Goal: Information Seeking & Learning: Learn about a topic

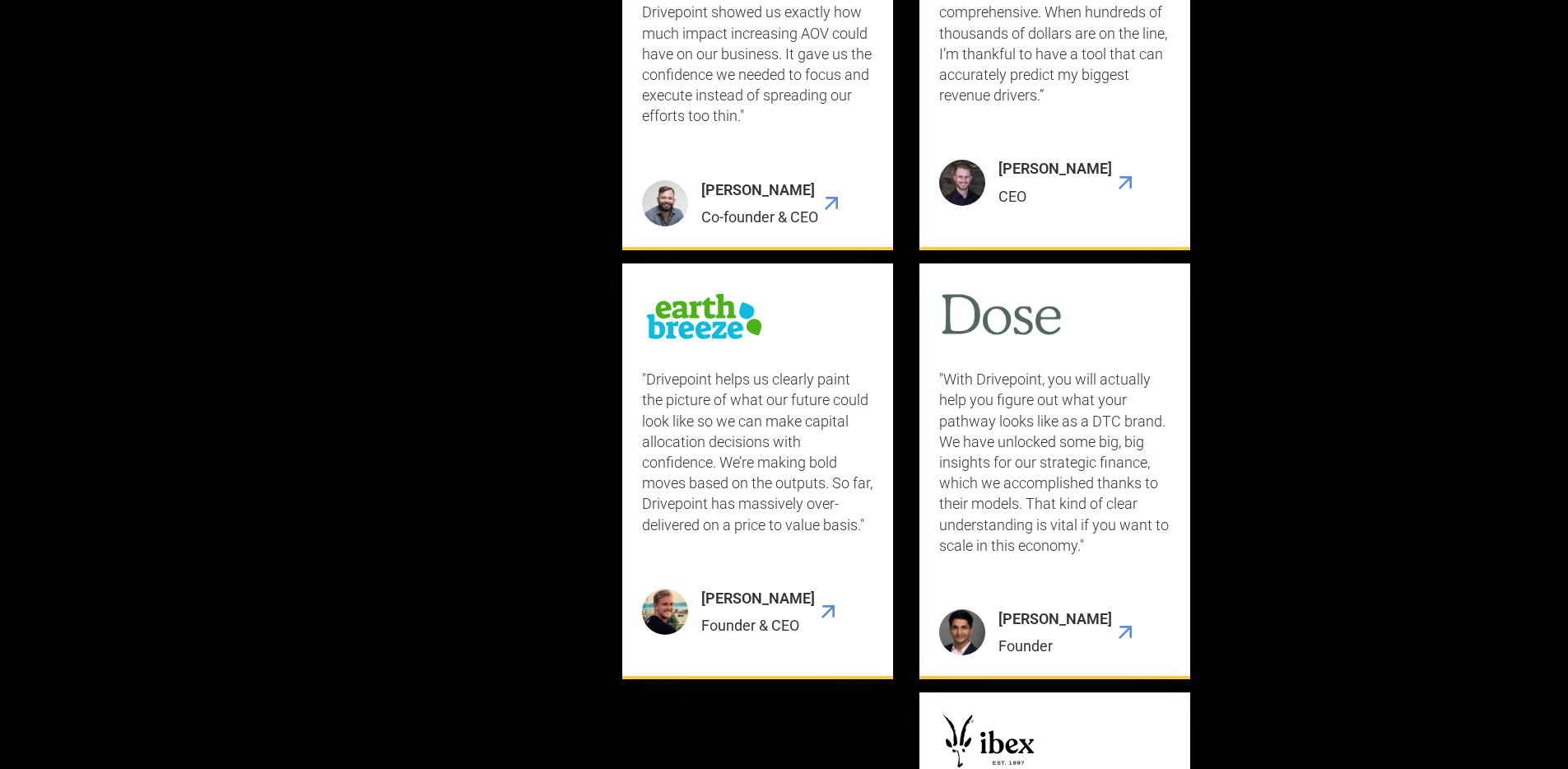
scroll to position [5490, 0]
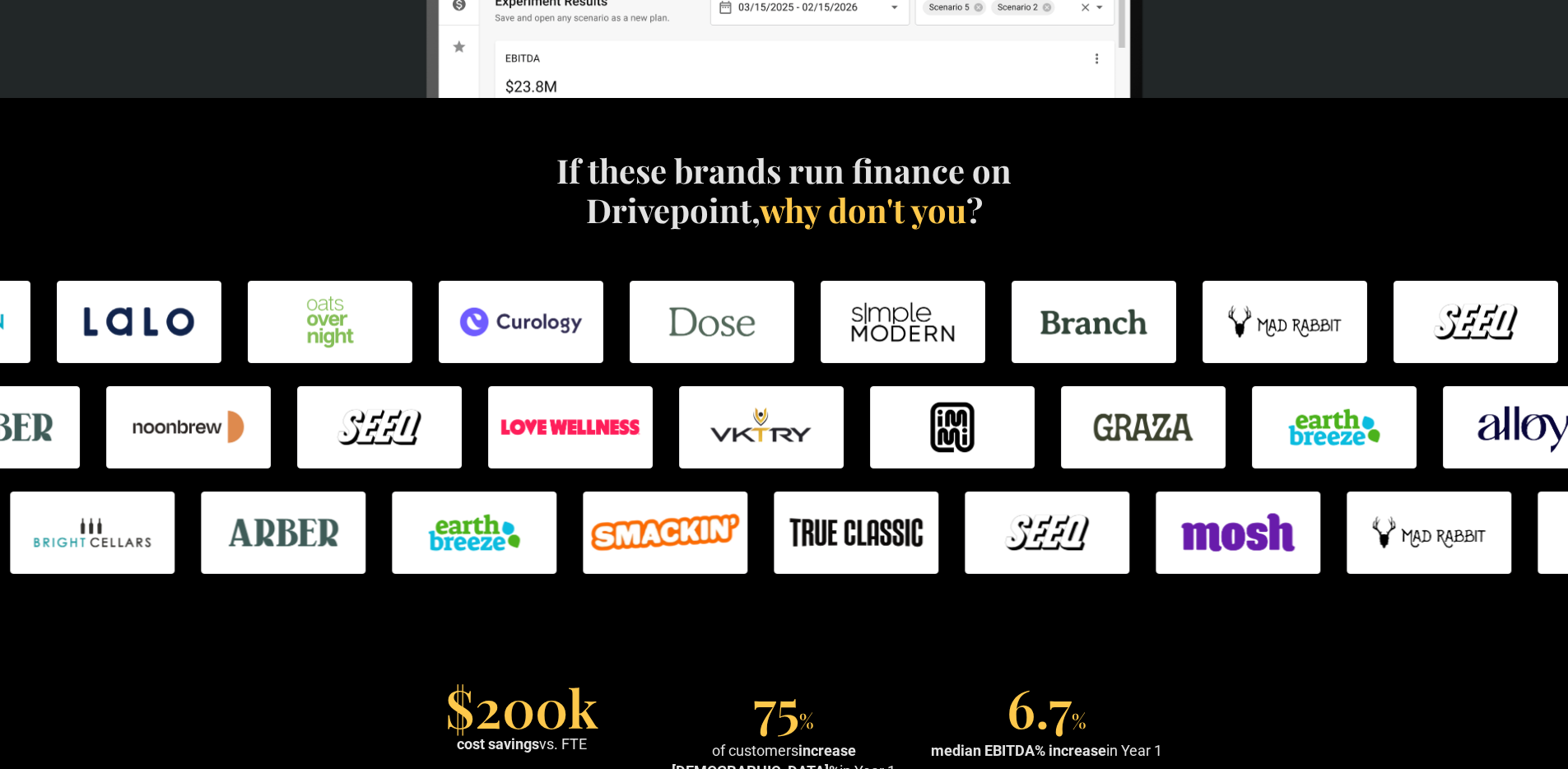
scroll to position [0, 0]
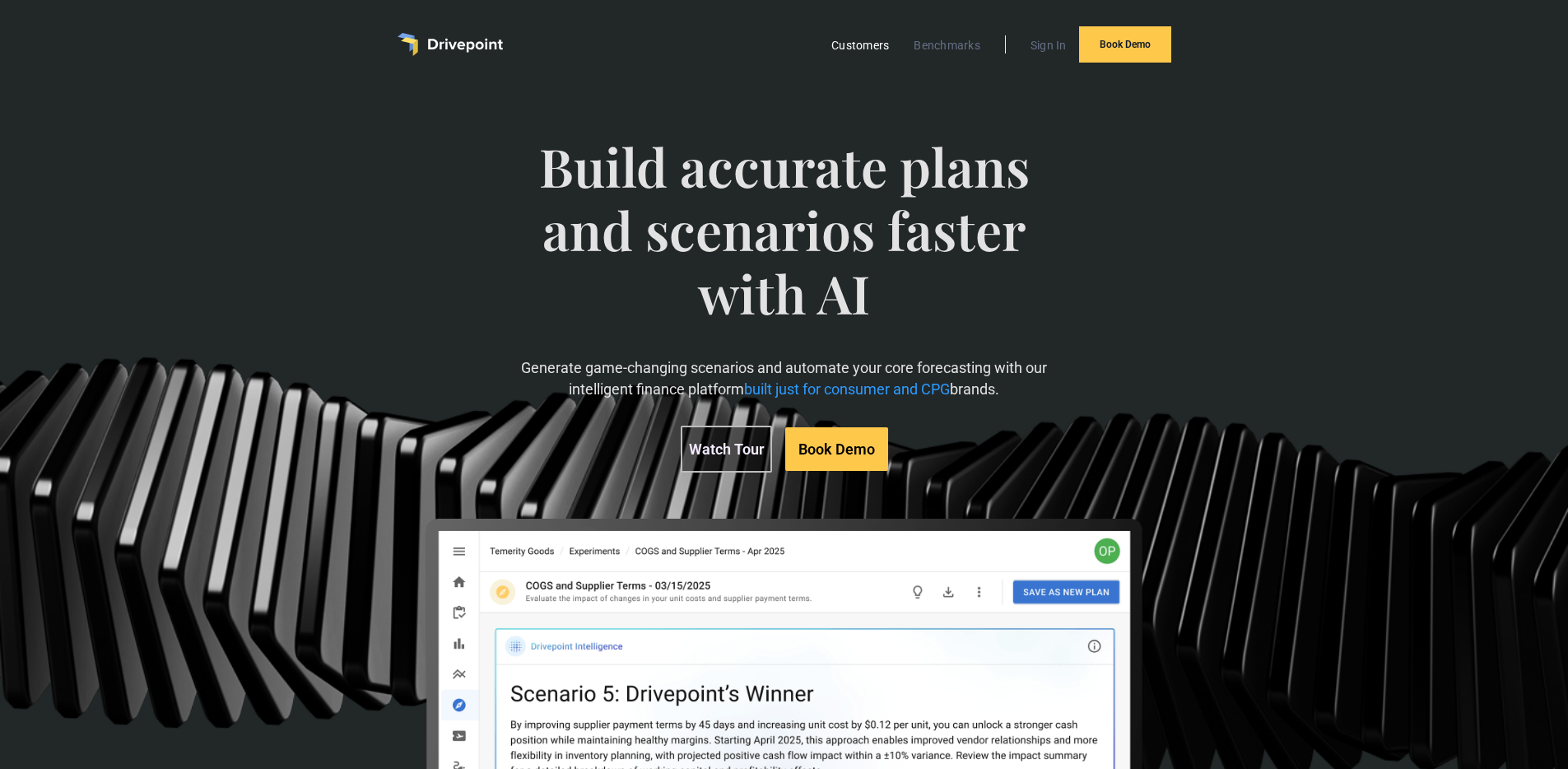
click at [861, 44] on link "Customers" at bounding box center [860, 45] width 74 height 21
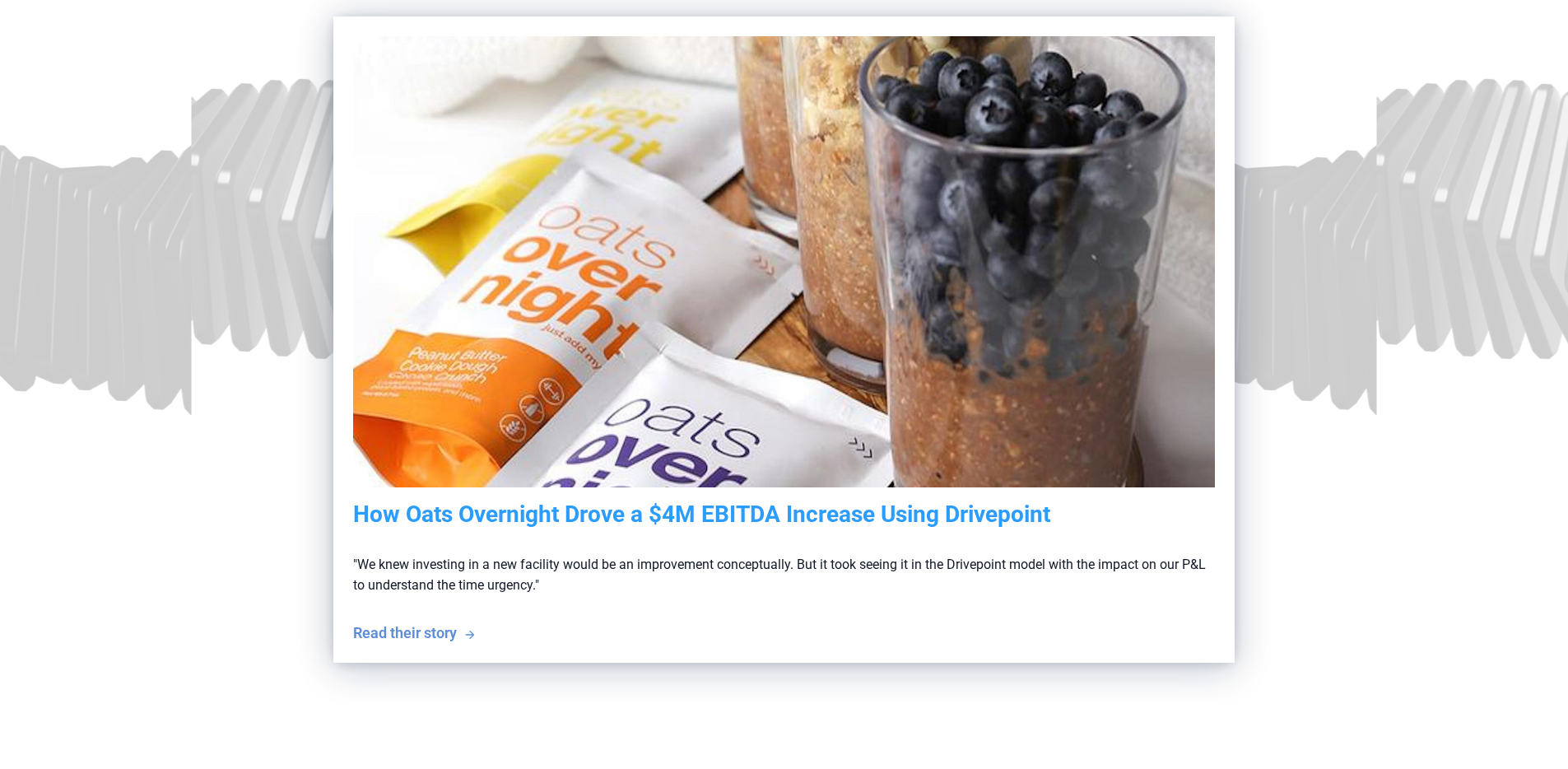
scroll to position [380, 0]
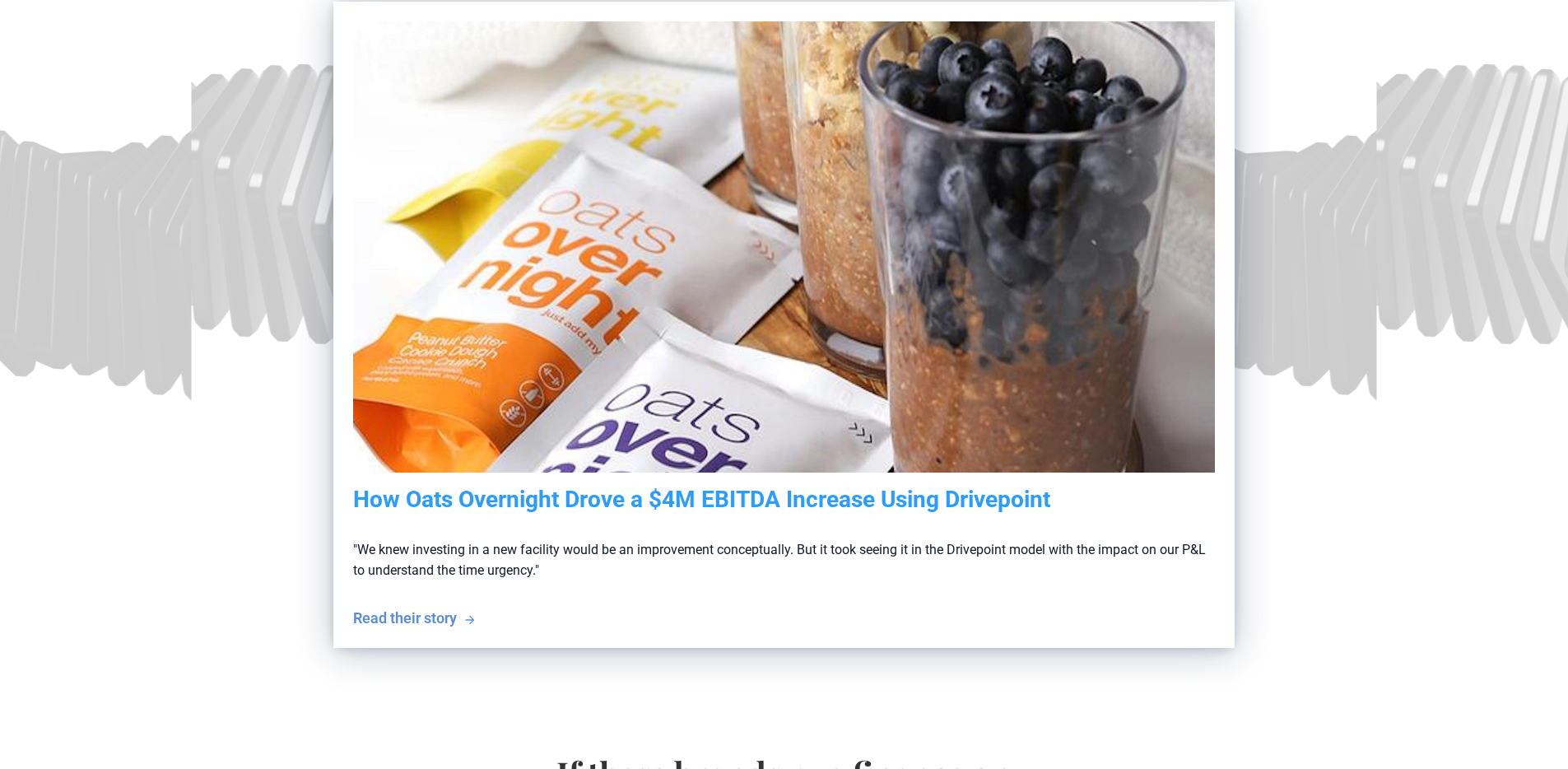
click at [202, 256] on section "The world's best consumer brands run finance on Drivepoint They use tech and AI…" at bounding box center [784, 204] width 1568 height 992
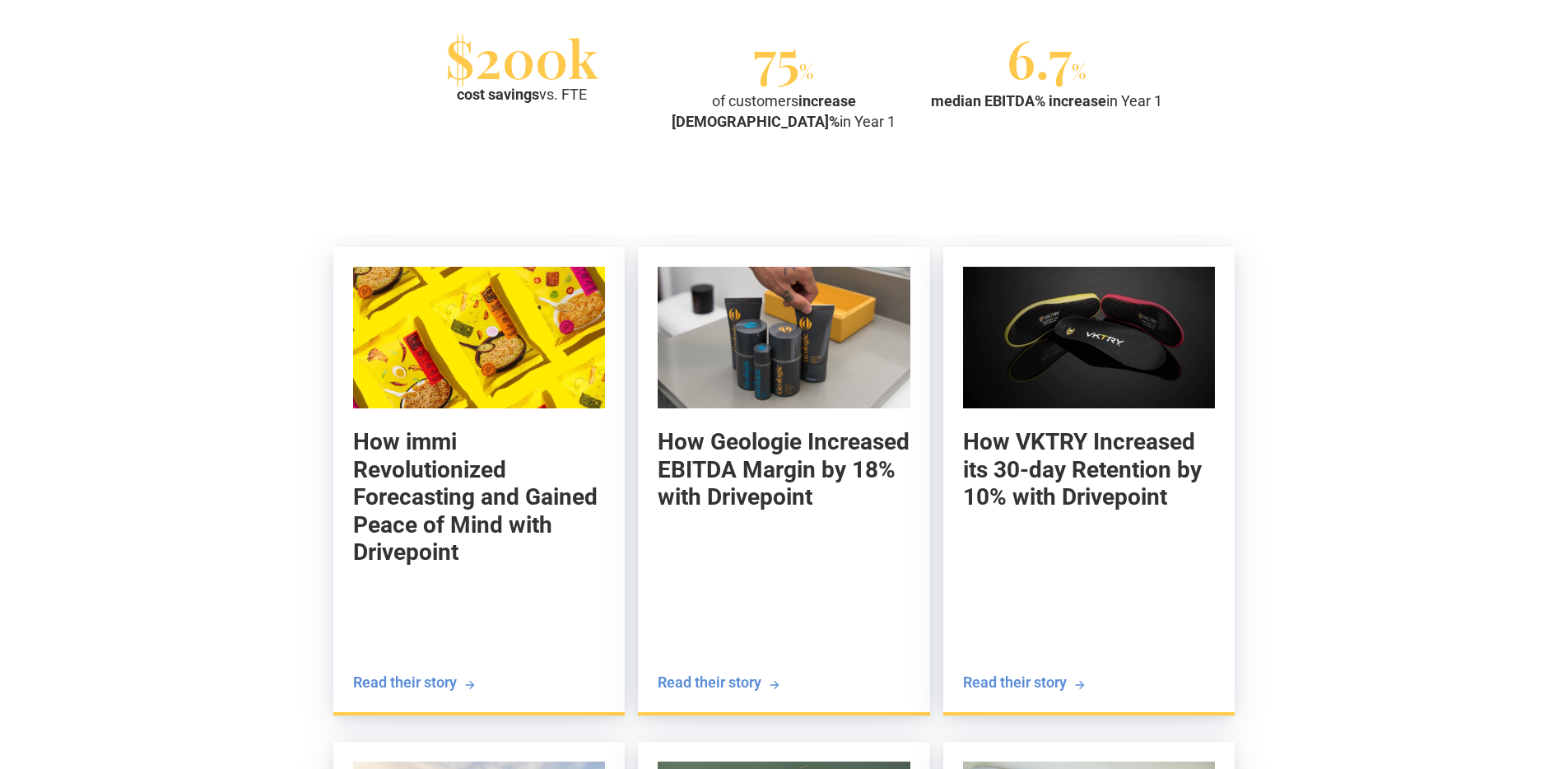
scroll to position [1633, 0]
click at [156, 163] on section "$200k cost savings vs. FTE 75 % of customers increase EBITDA% in Year 1 6.7 % m…" at bounding box center [784, 84] width 1568 height 193
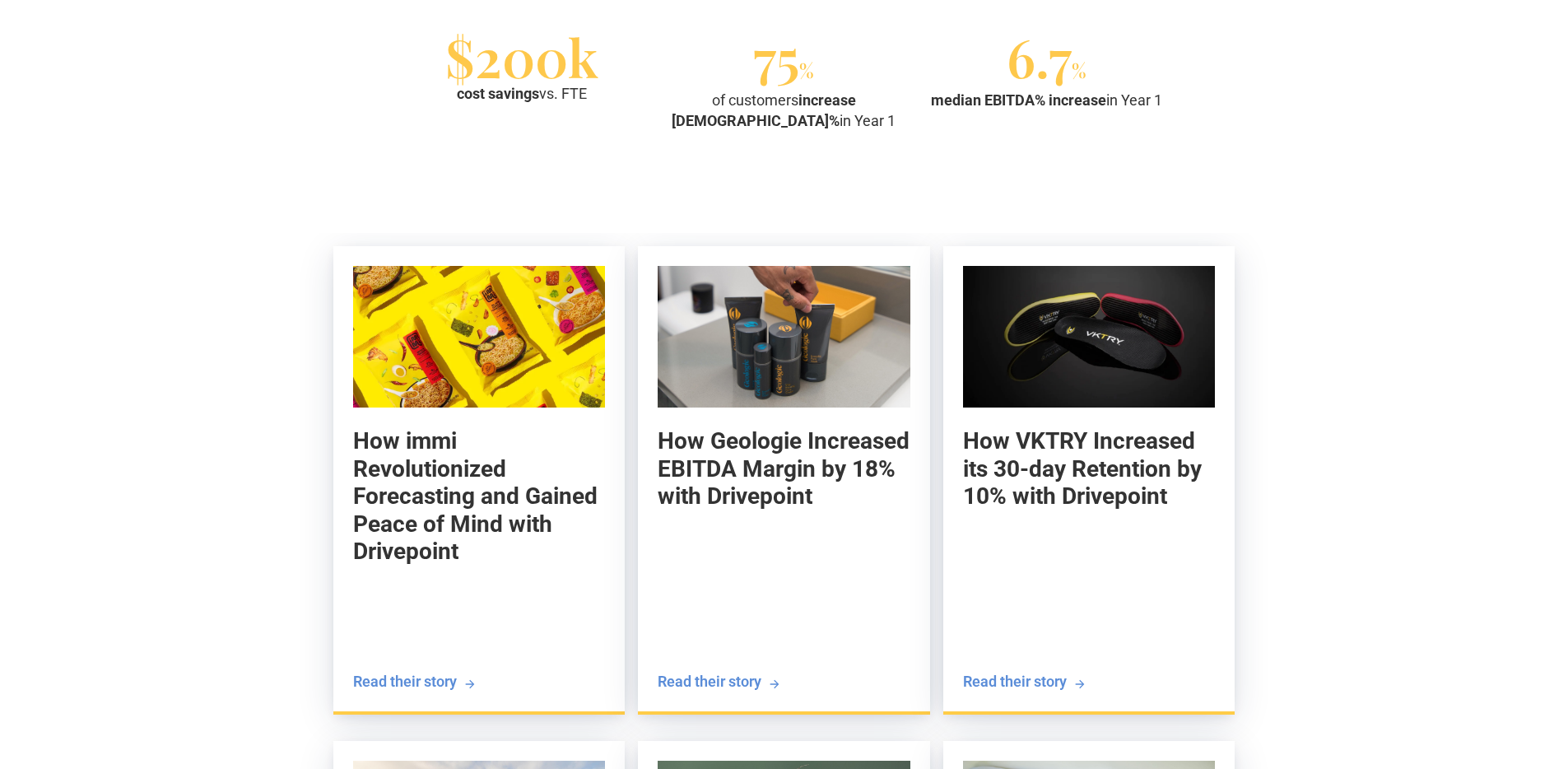
click at [156, 163] on section "$200k cost savings vs. FTE 75 % of customers increase EBITDA% in Year 1 6.7 % m…" at bounding box center [784, 84] width 1568 height 193
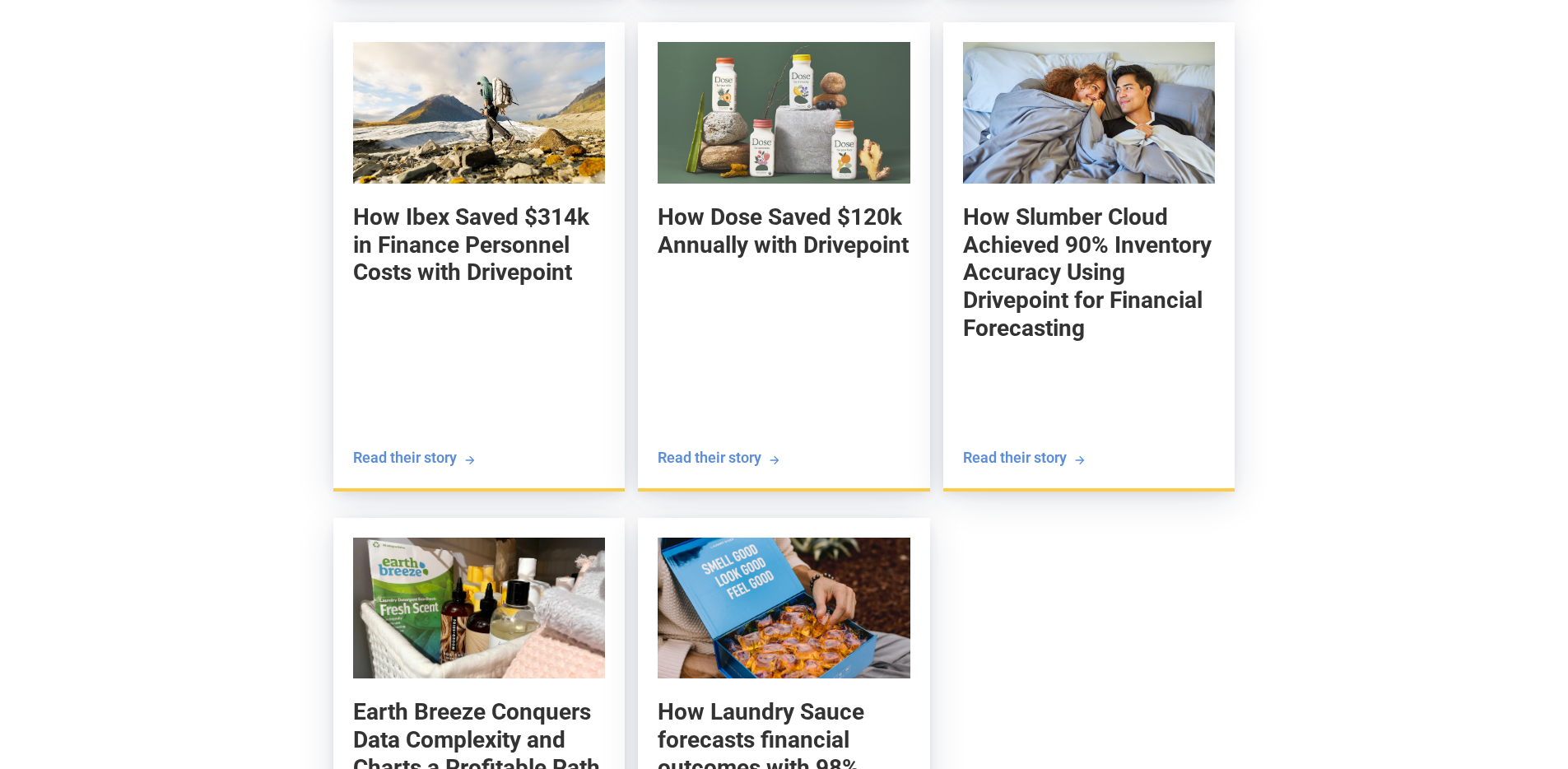
scroll to position [2352, 0]
click at [729, 239] on h5 "How Dose Saved $120k Annually with Drivepoint" at bounding box center [783, 230] width 254 height 56
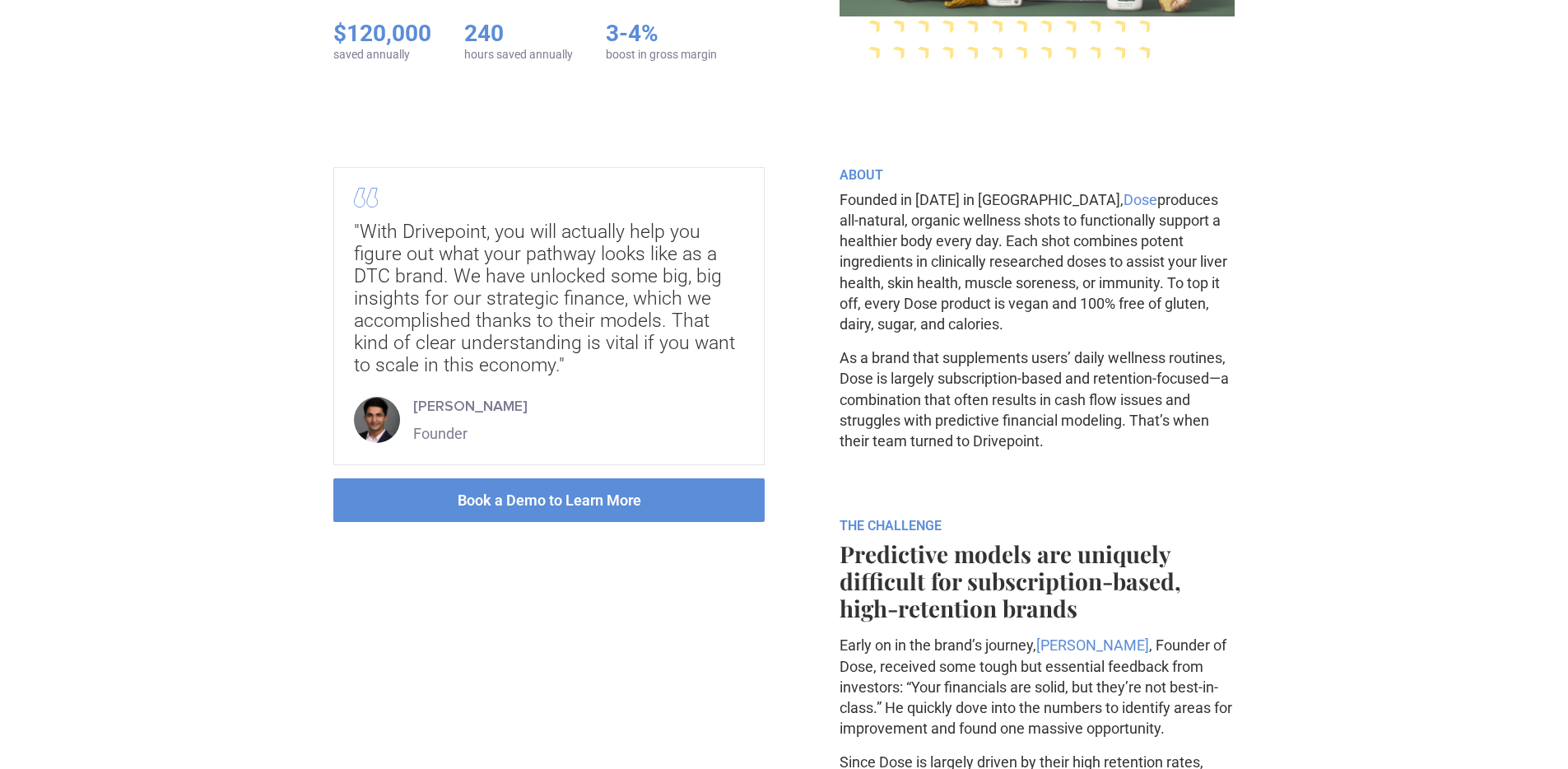
scroll to position [413, 0]
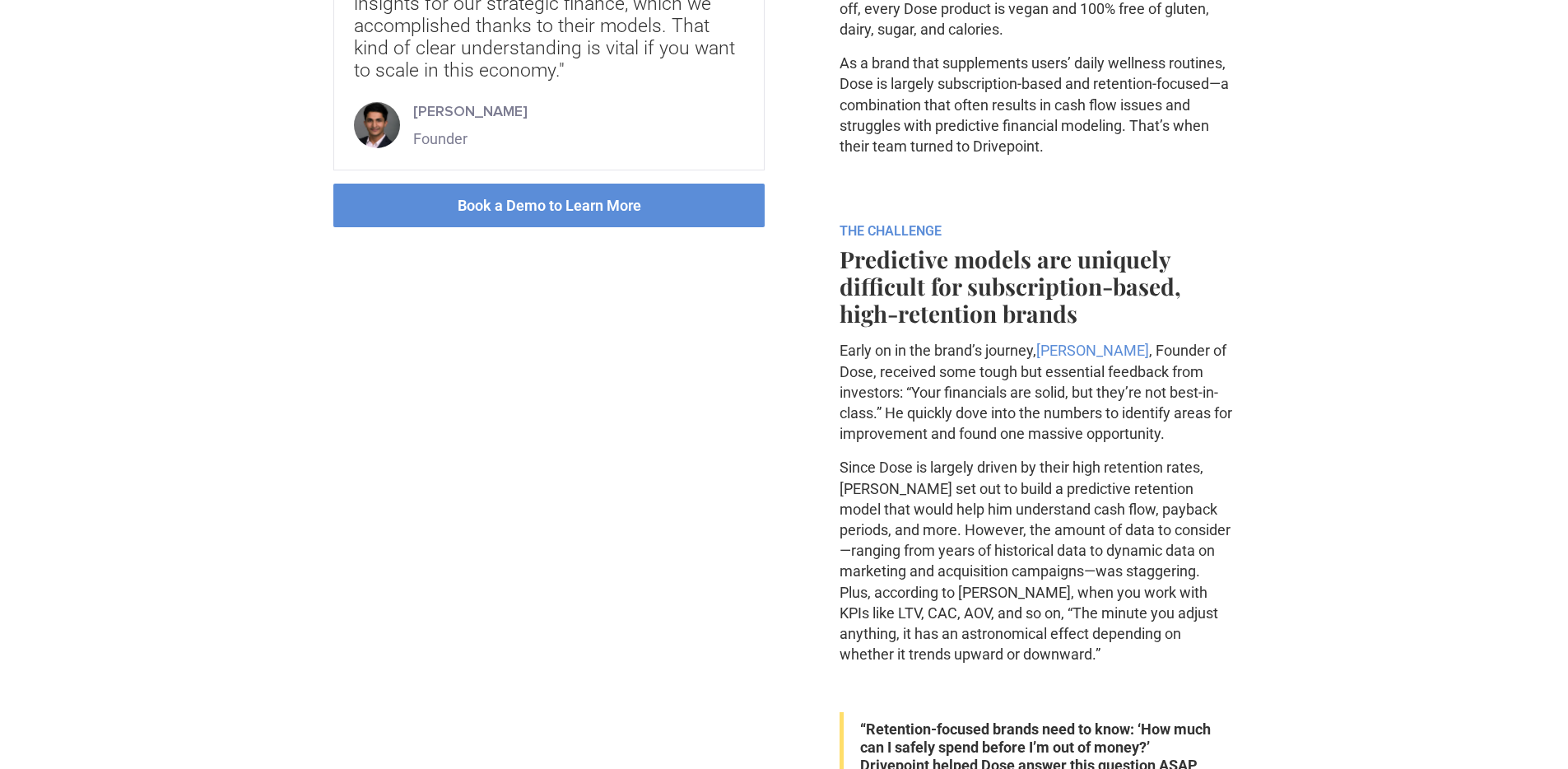
scroll to position [794, 0]
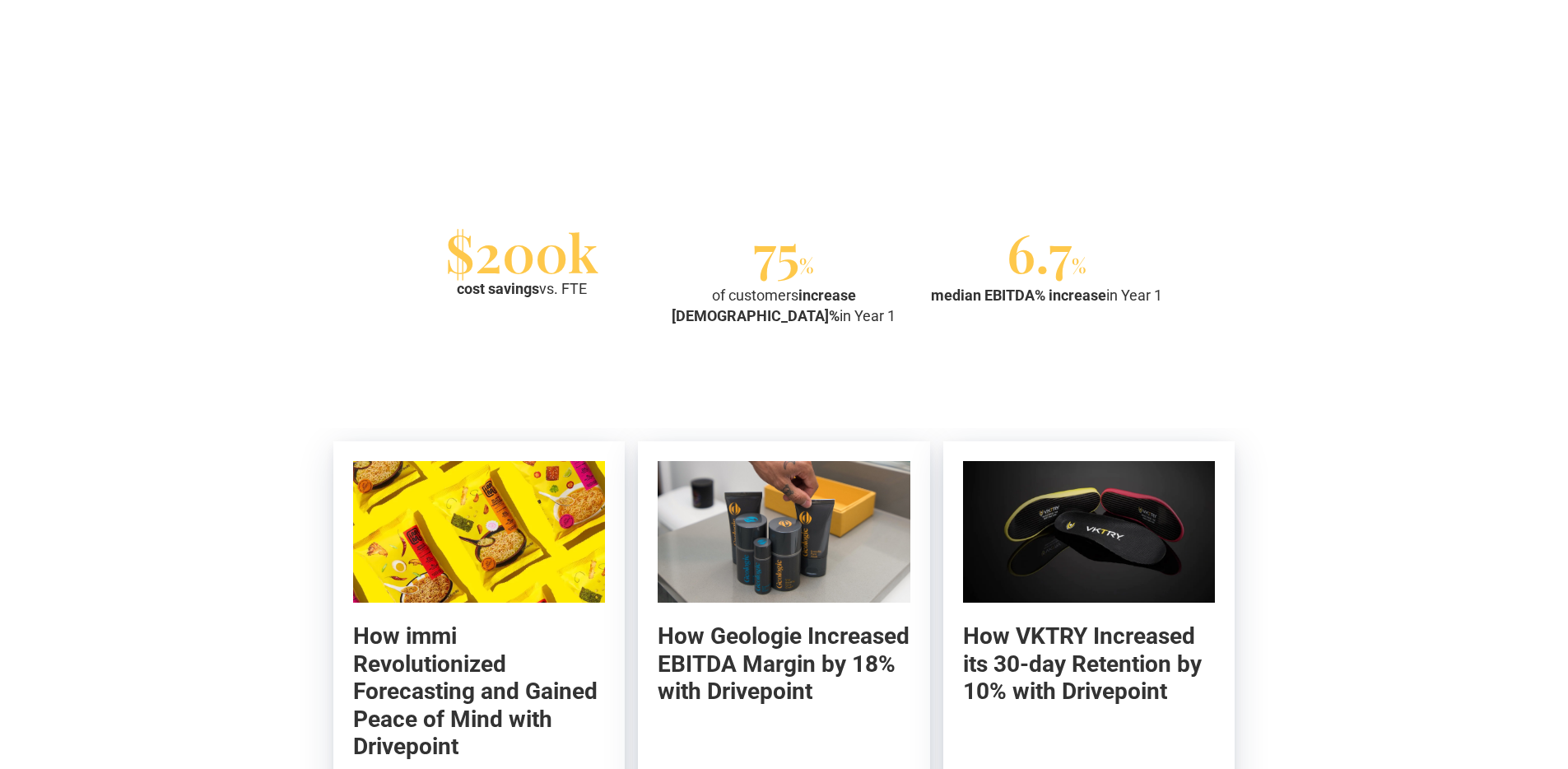
scroll to position [1676, 0]
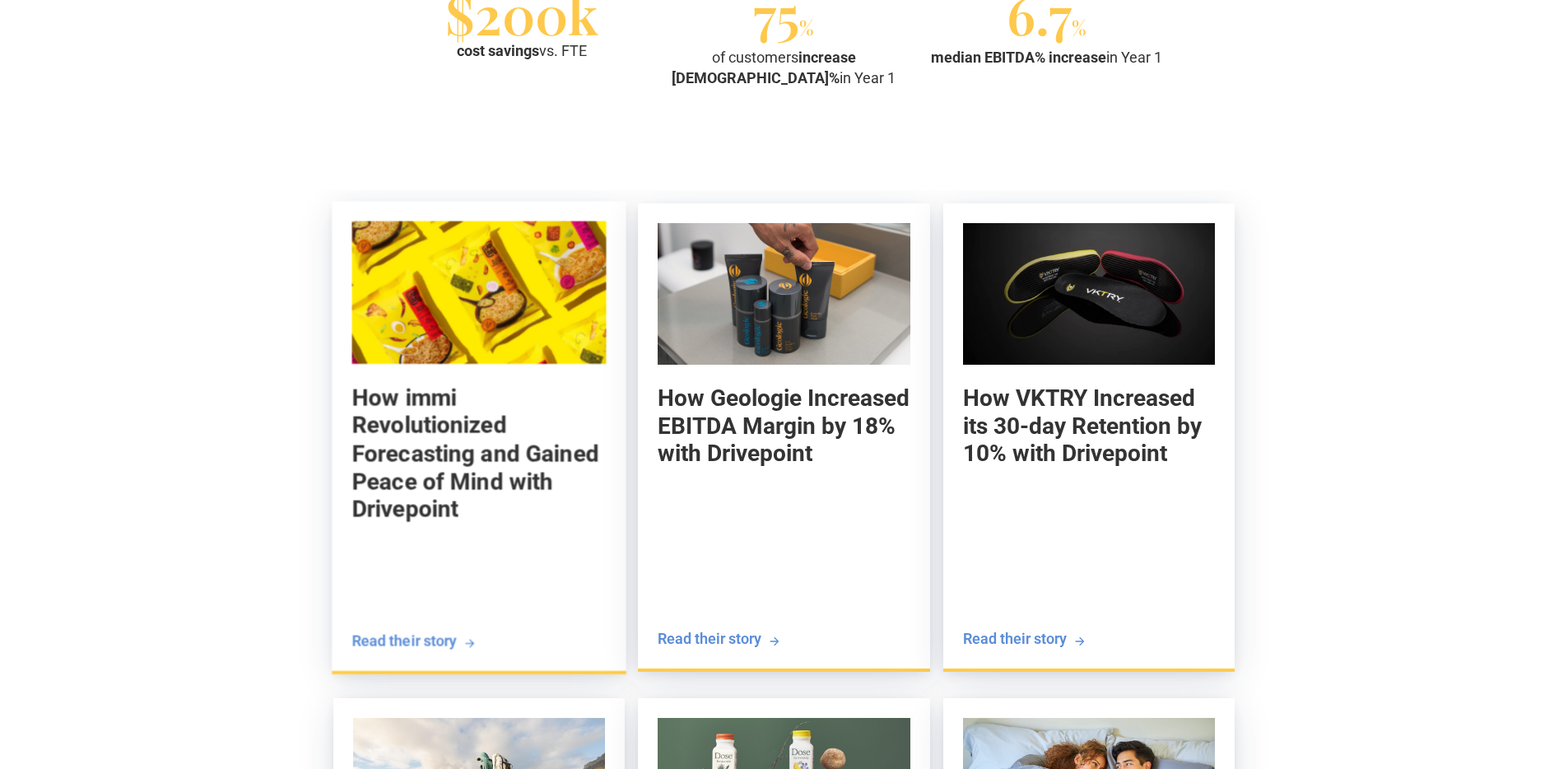
click at [464, 405] on h5 "How immi Revolutionized Forecasting and Gained Peace of Mind with Drivepoint" at bounding box center [478, 453] width 254 height 140
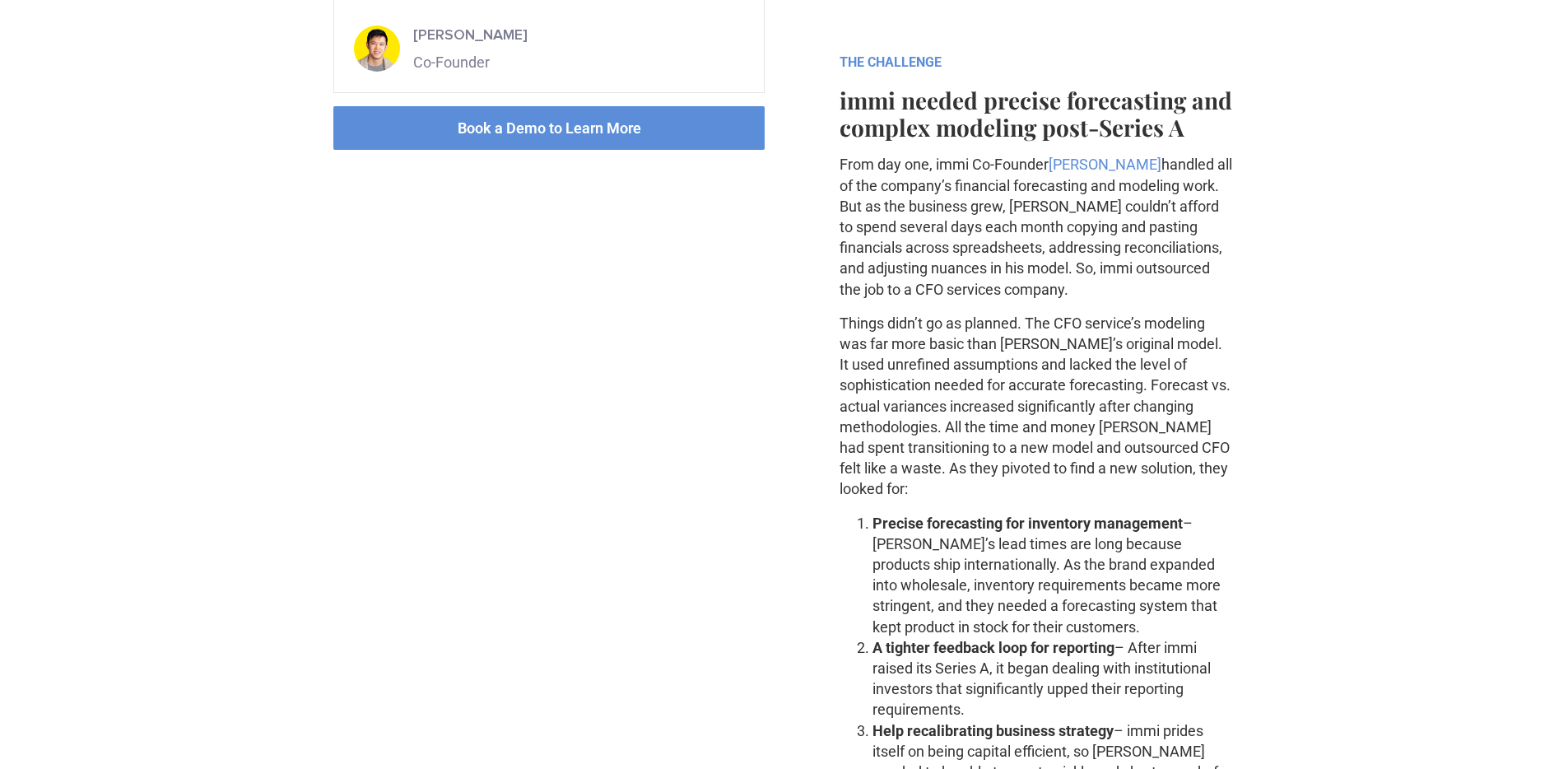
scroll to position [953, 0]
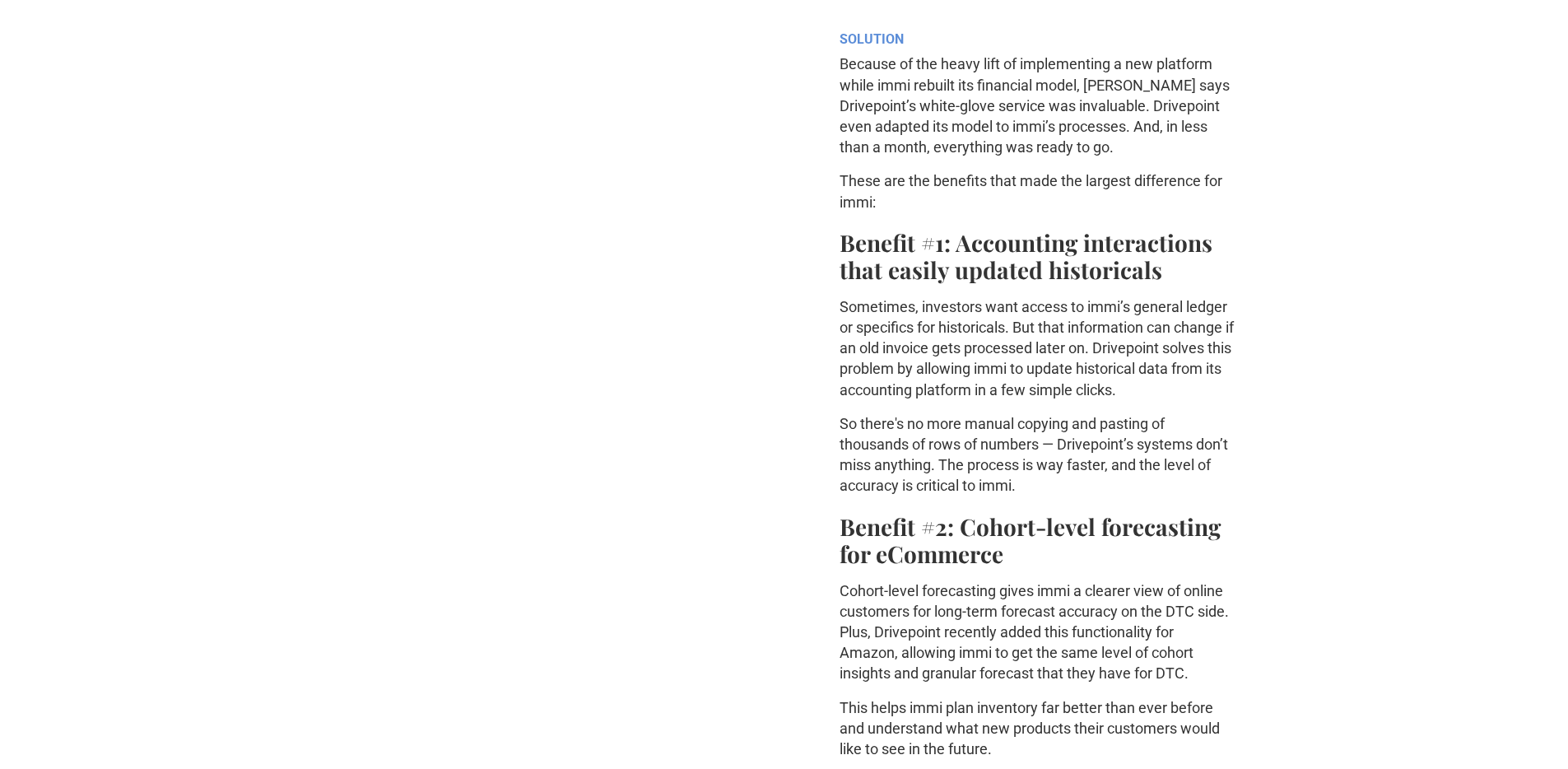
scroll to position [1748, 0]
